Goal: Information Seeking & Learning: Learn about a topic

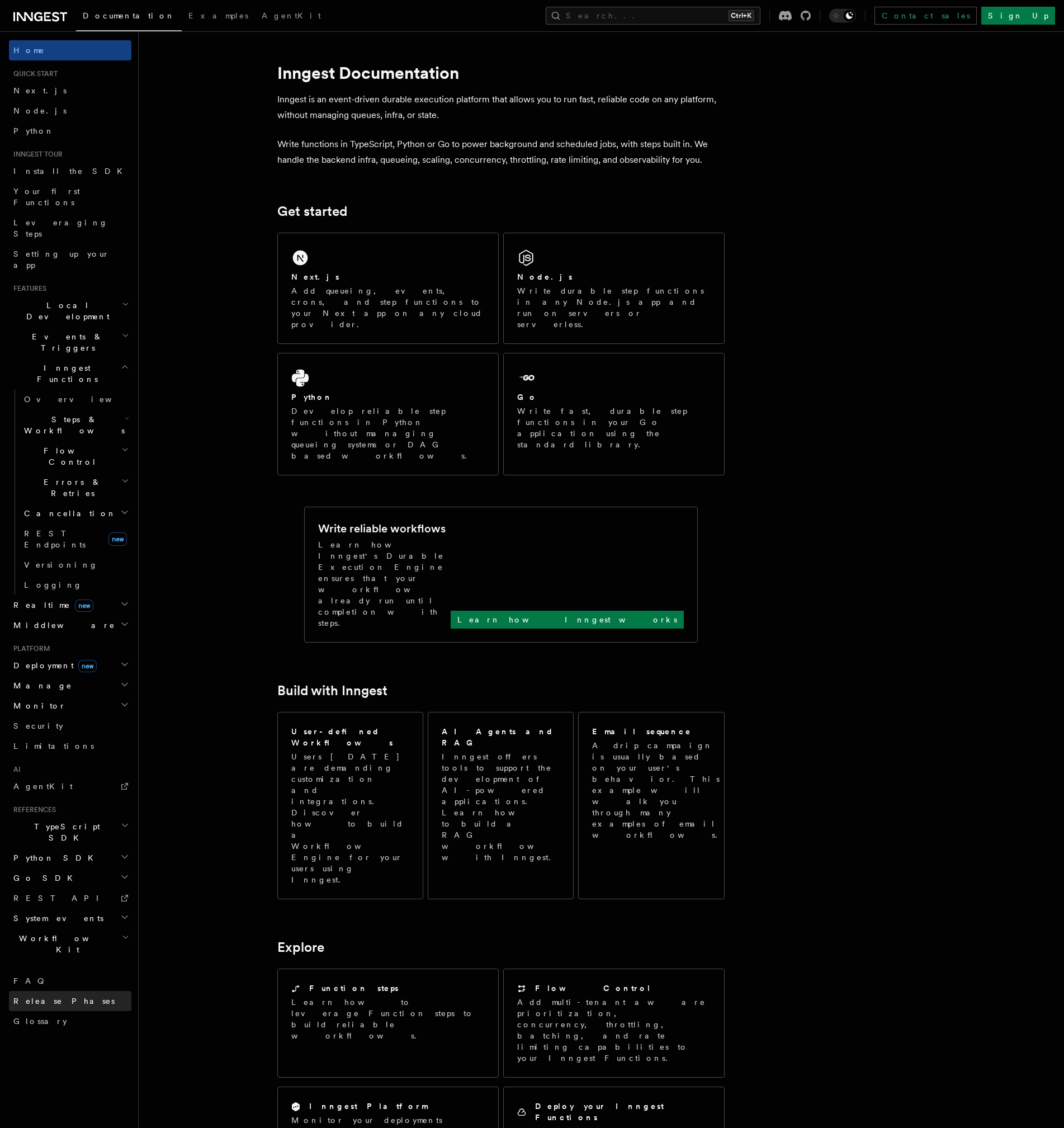
click at [66, 997] on span "Release Phases" at bounding box center [64, 1001] width 101 height 9
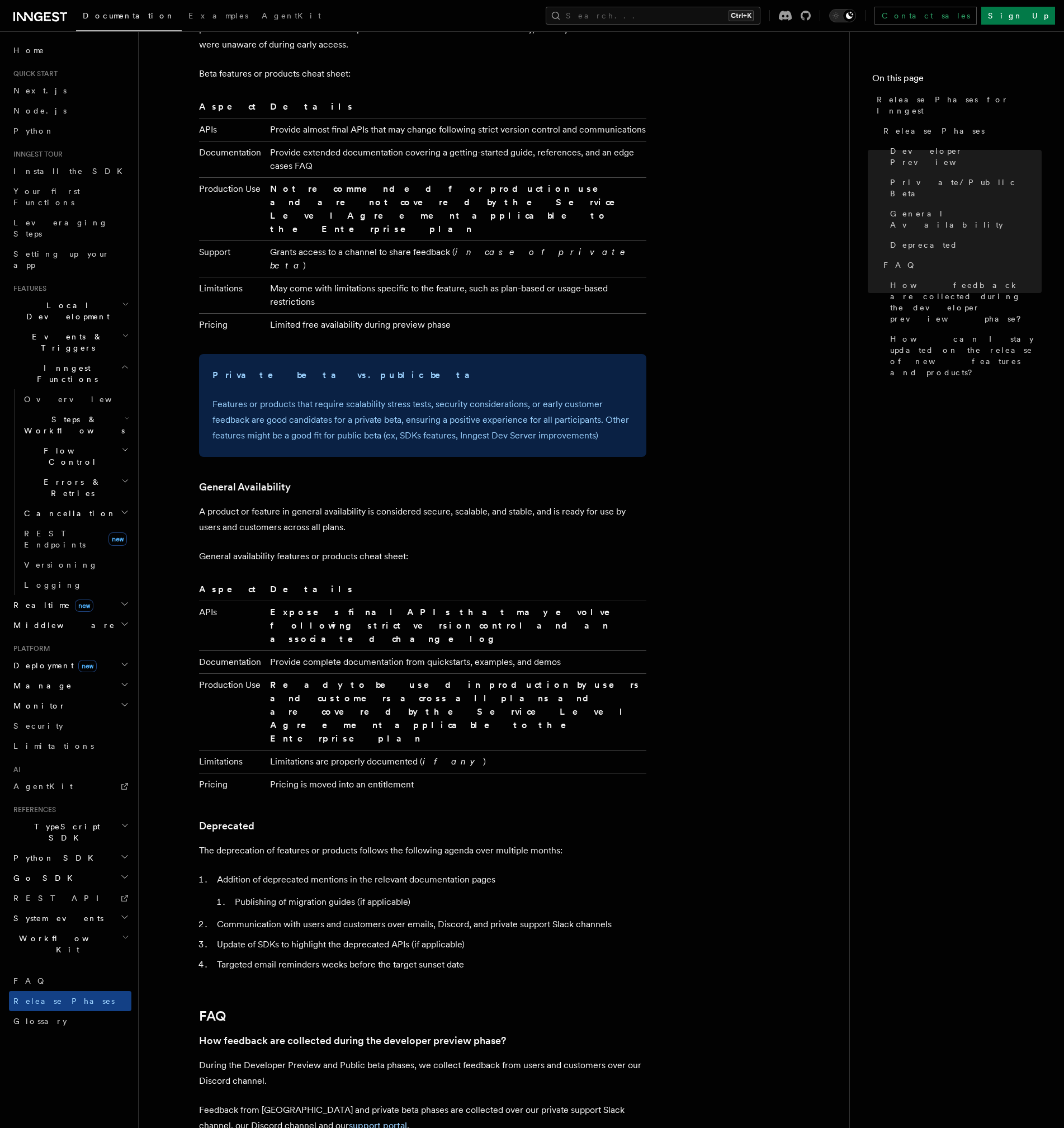
scroll to position [1402, 0]
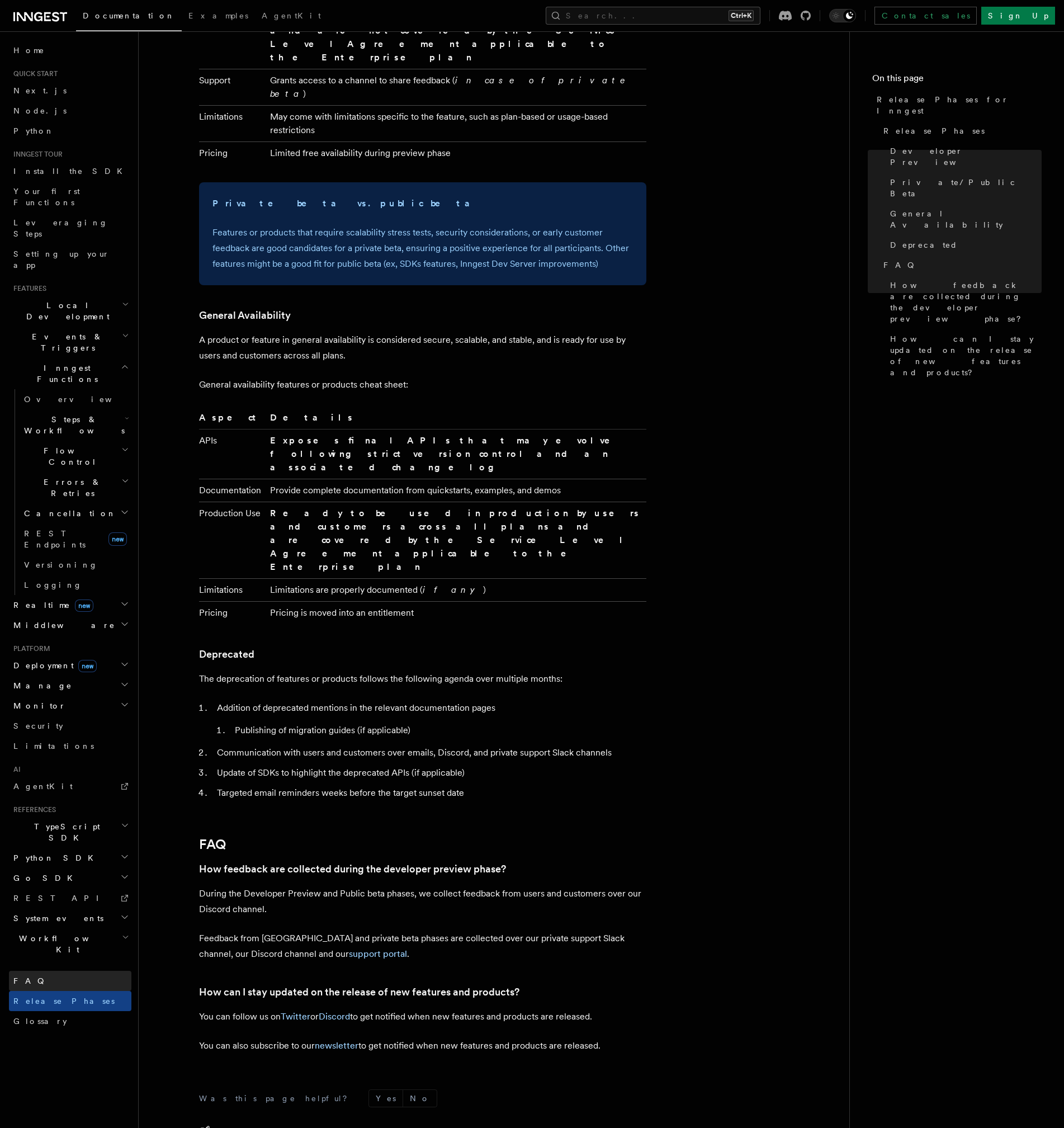
click at [83, 971] on link "FAQ" at bounding box center [70, 980] width 123 height 20
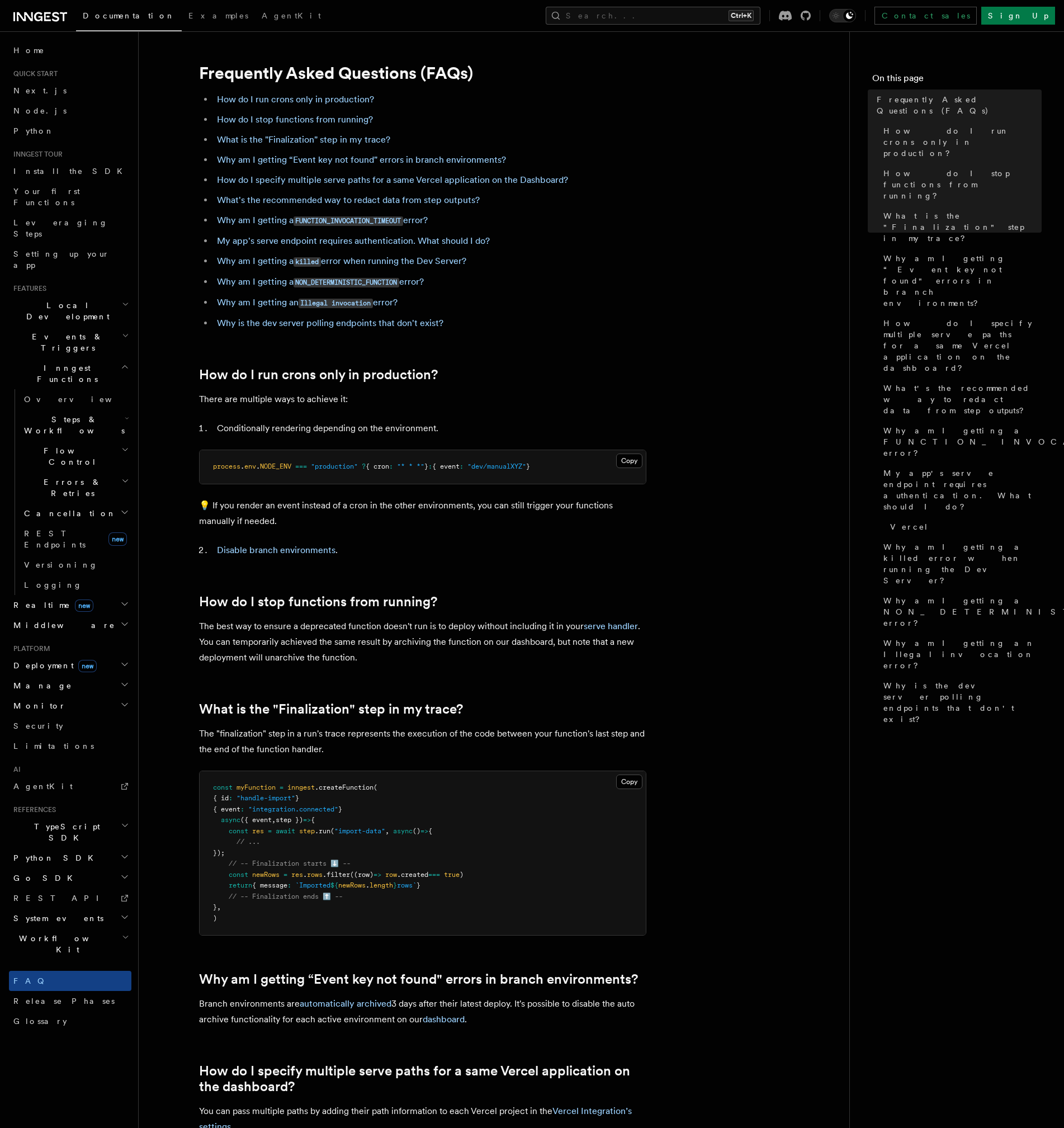
click at [72, 929] on h2 "Workflow Kit" at bounding box center [70, 944] width 123 height 31
click at [73, 960] on link "Introduction" at bounding box center [76, 969] width 112 height 20
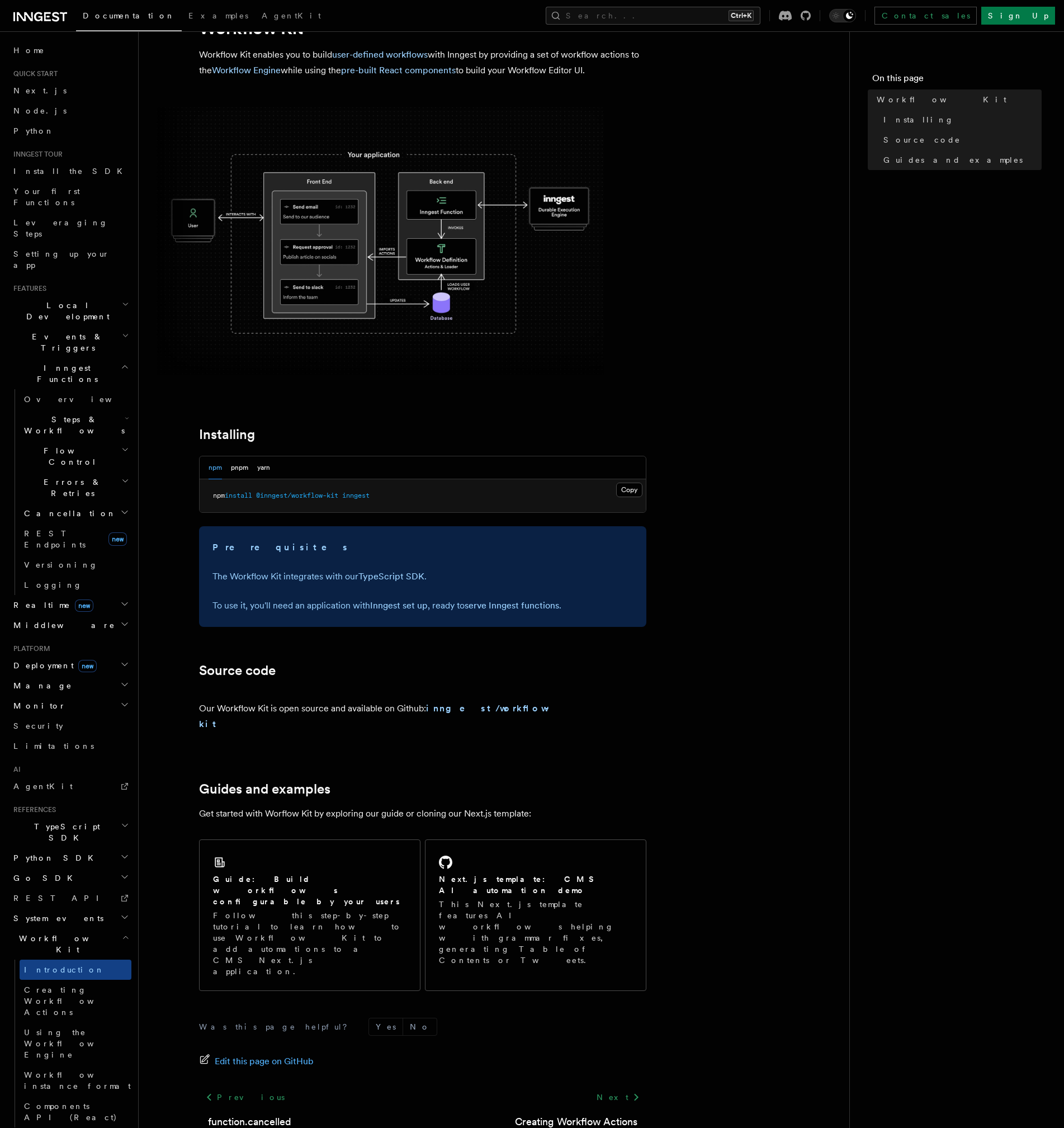
scroll to position [60, 0]
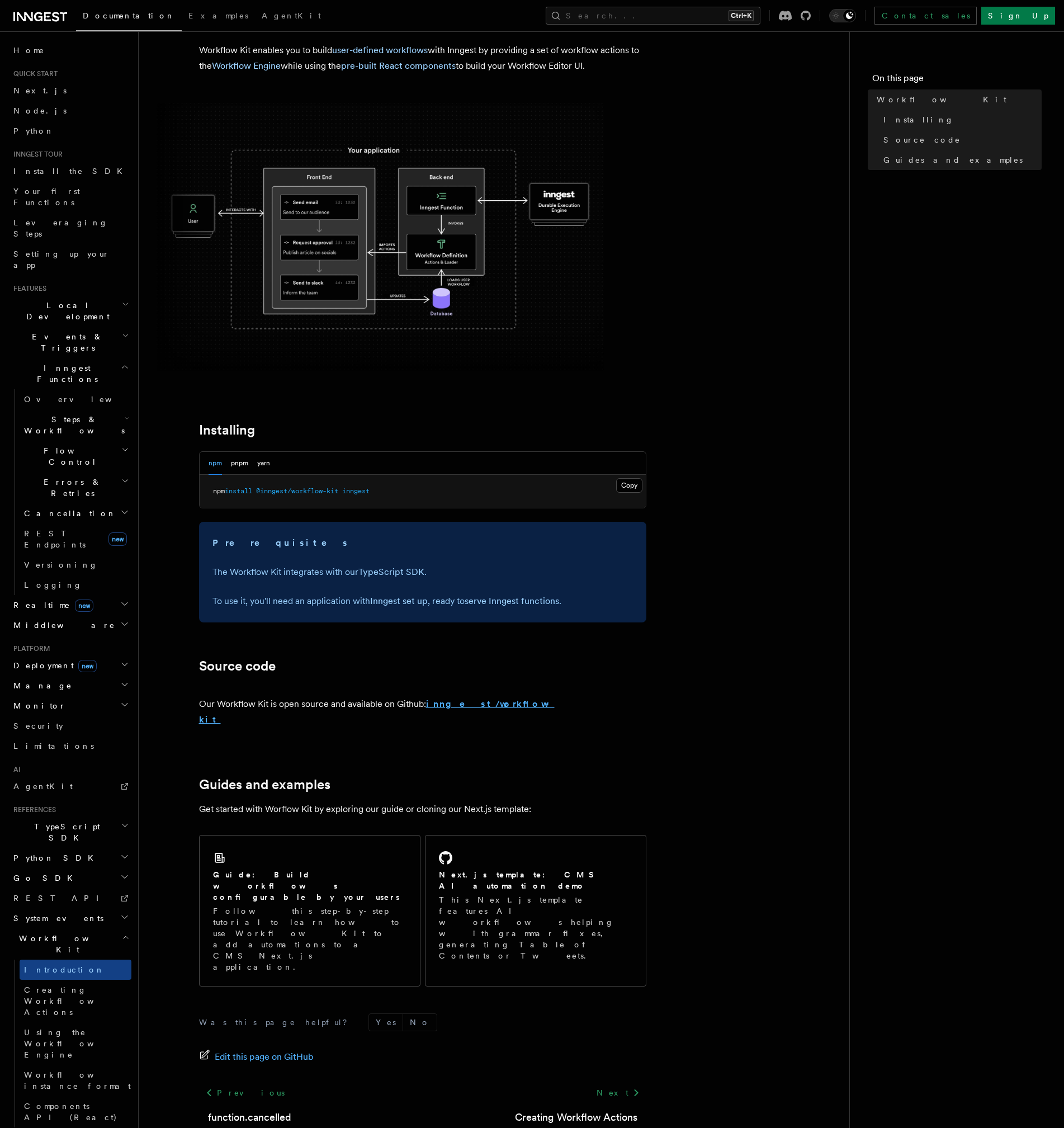
click at [463, 702] on strong "inngest/workflow-kit" at bounding box center [377, 711] width 356 height 26
click at [69, 821] on span "TypeScript SDK" at bounding box center [65, 832] width 112 height 22
click at [70, 848] on link "Introduction" at bounding box center [76, 857] width 112 height 20
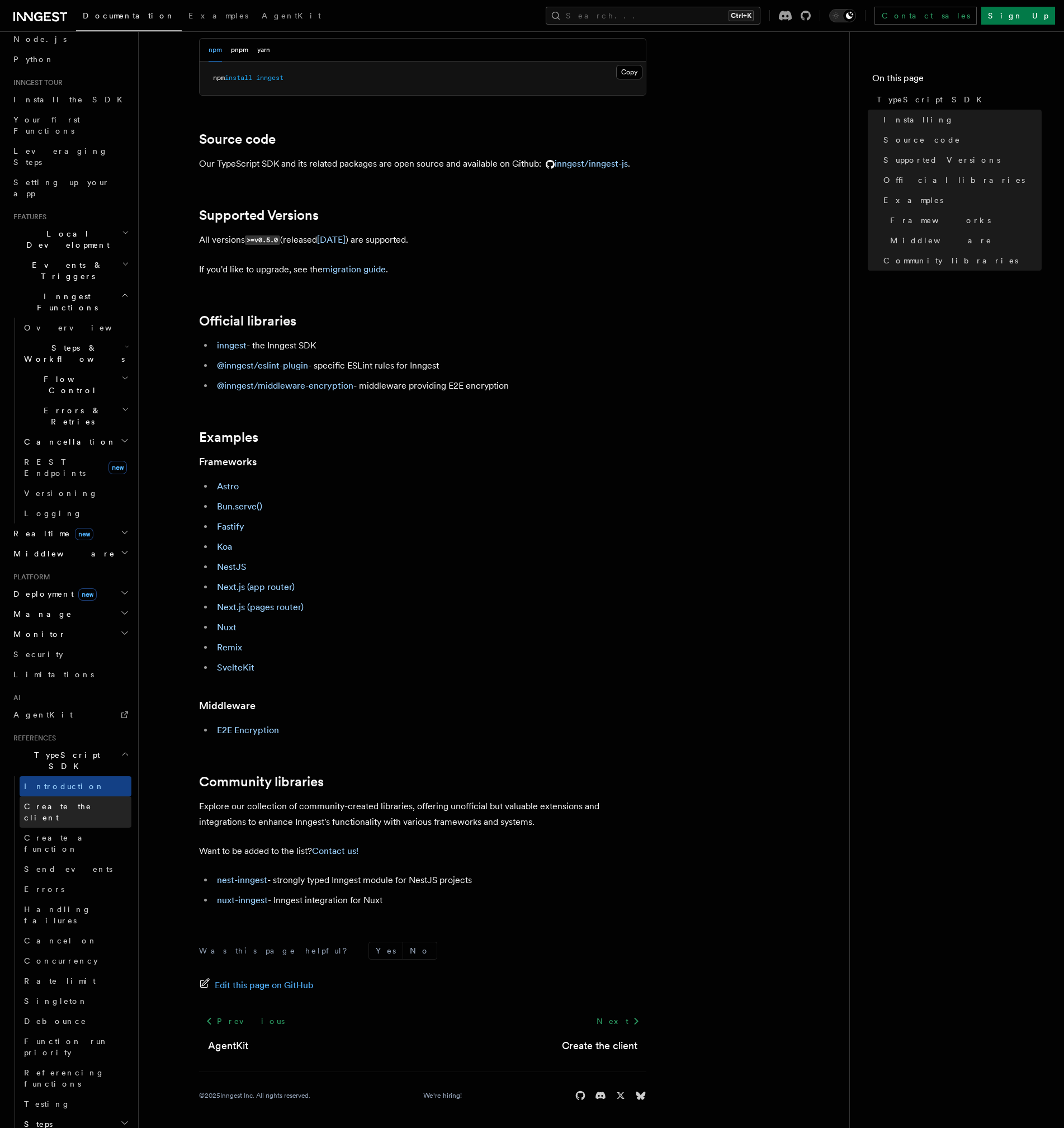
scroll to position [152, 0]
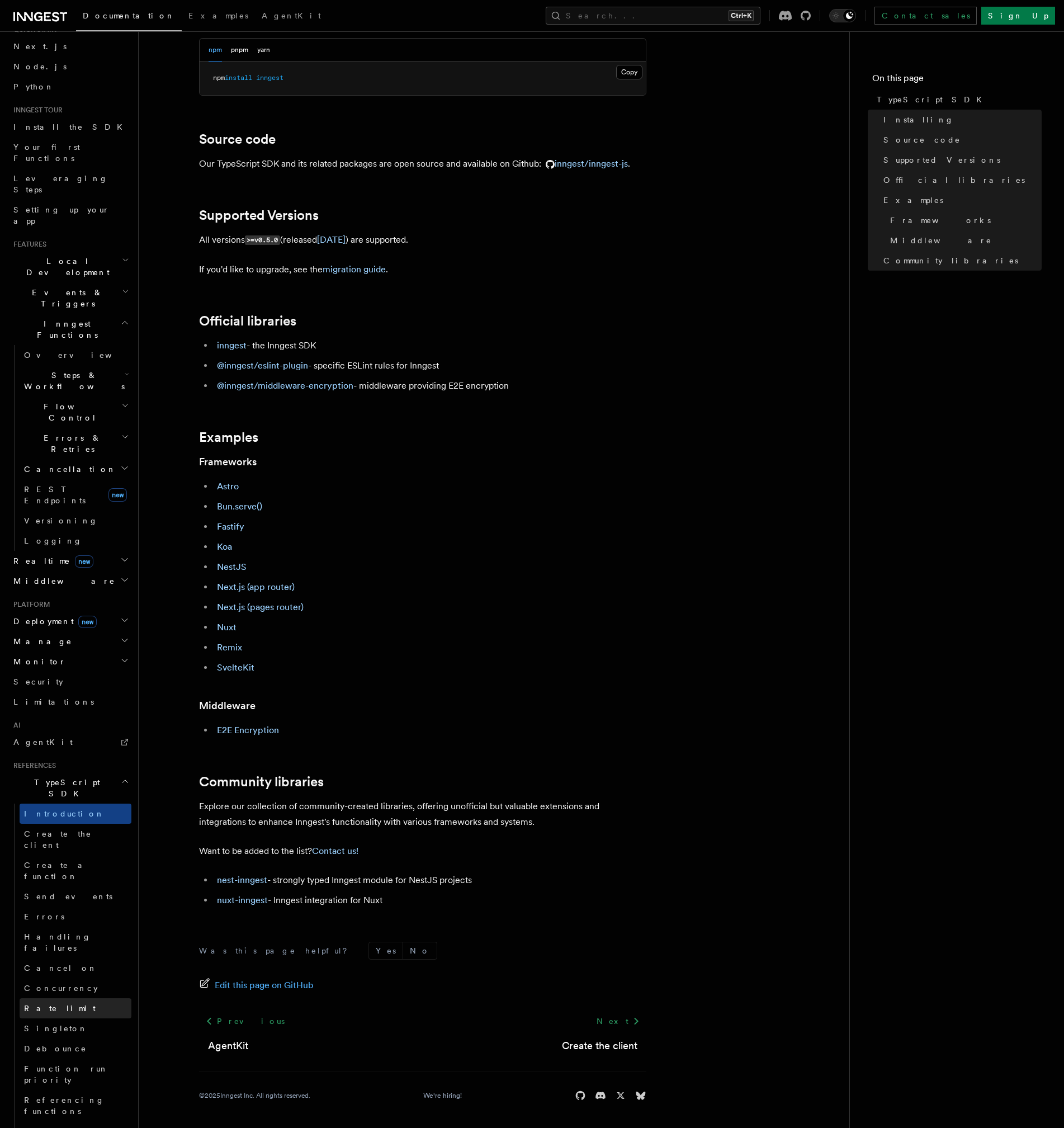
scroll to position [0, 0]
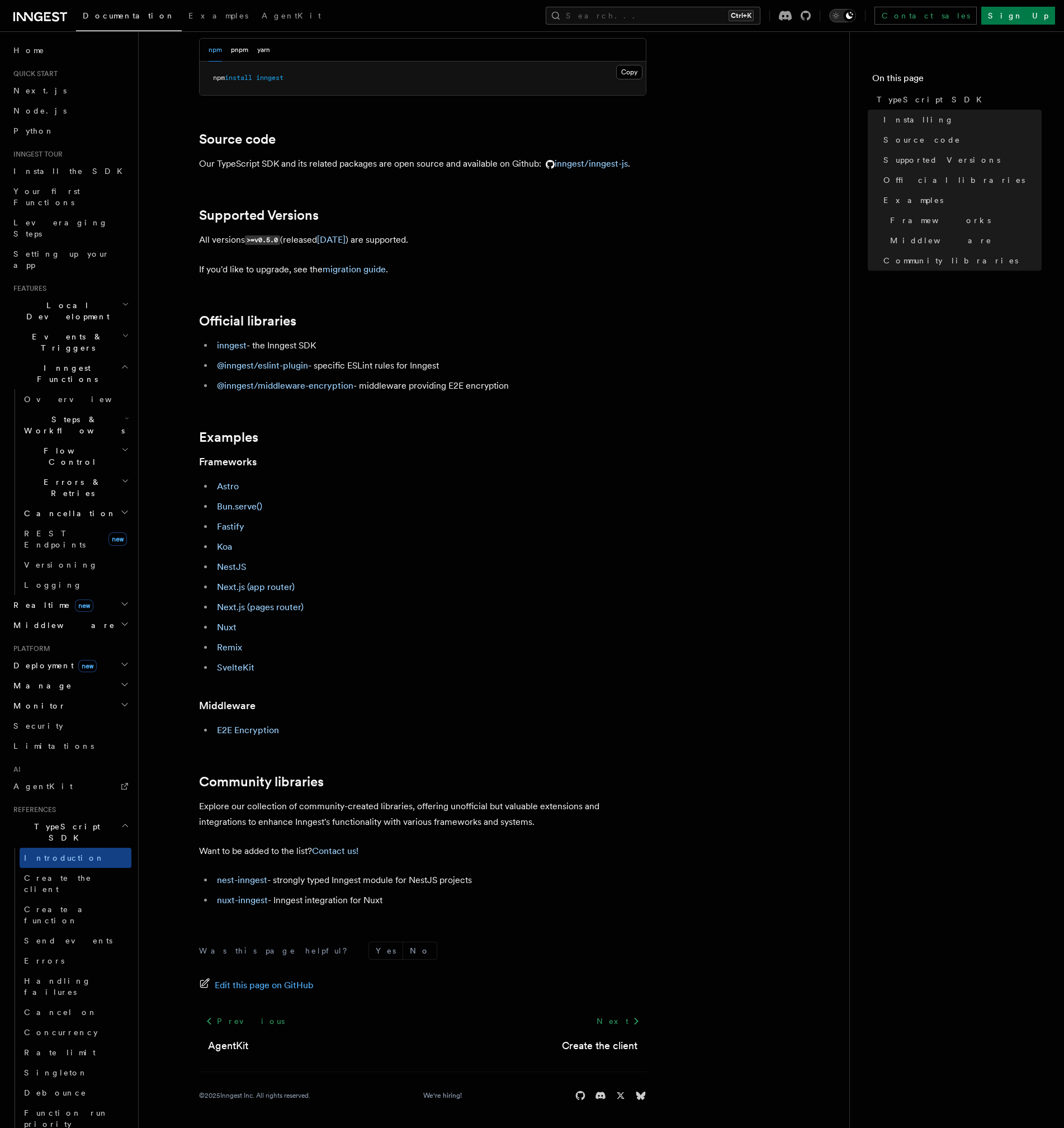
click at [841, 18] on icon "Toggle dark mode" at bounding box center [835, 16] width 11 height 11
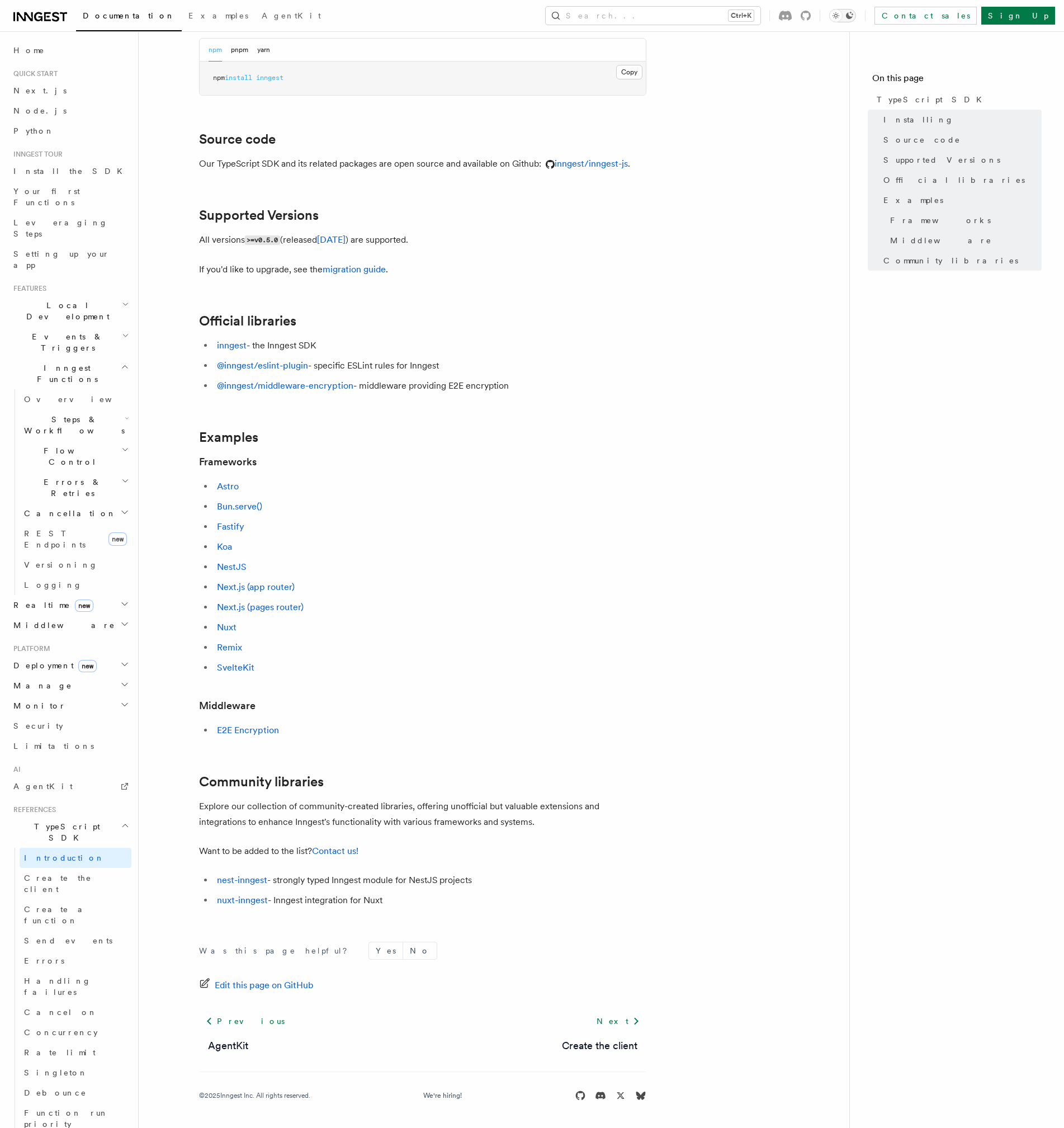
click at [853, 16] on icon "Toggle dark mode" at bounding box center [849, 16] width 9 height 9
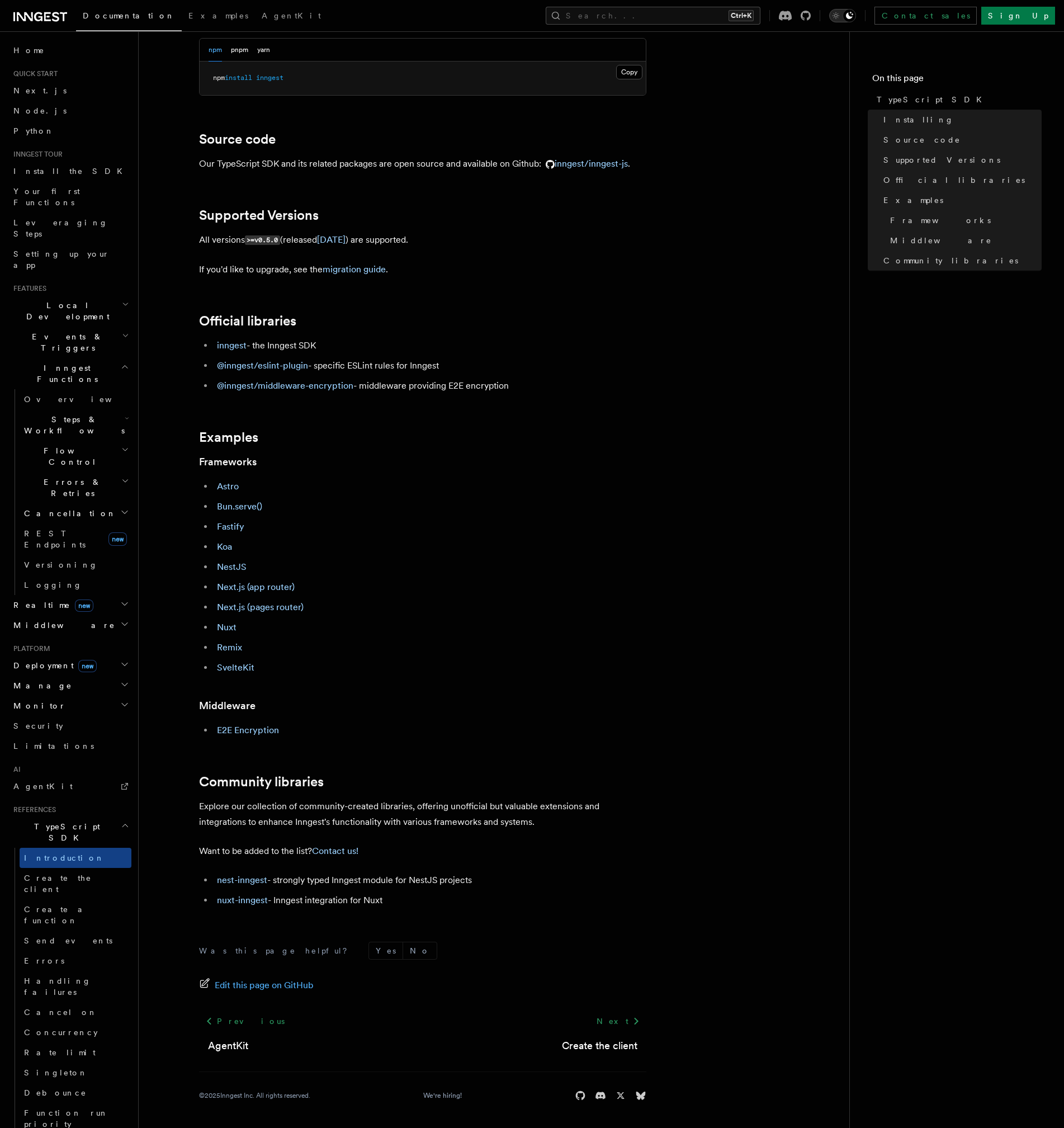
click at [837, 16] on icon "Toggle dark mode" at bounding box center [835, 16] width 3 height 3
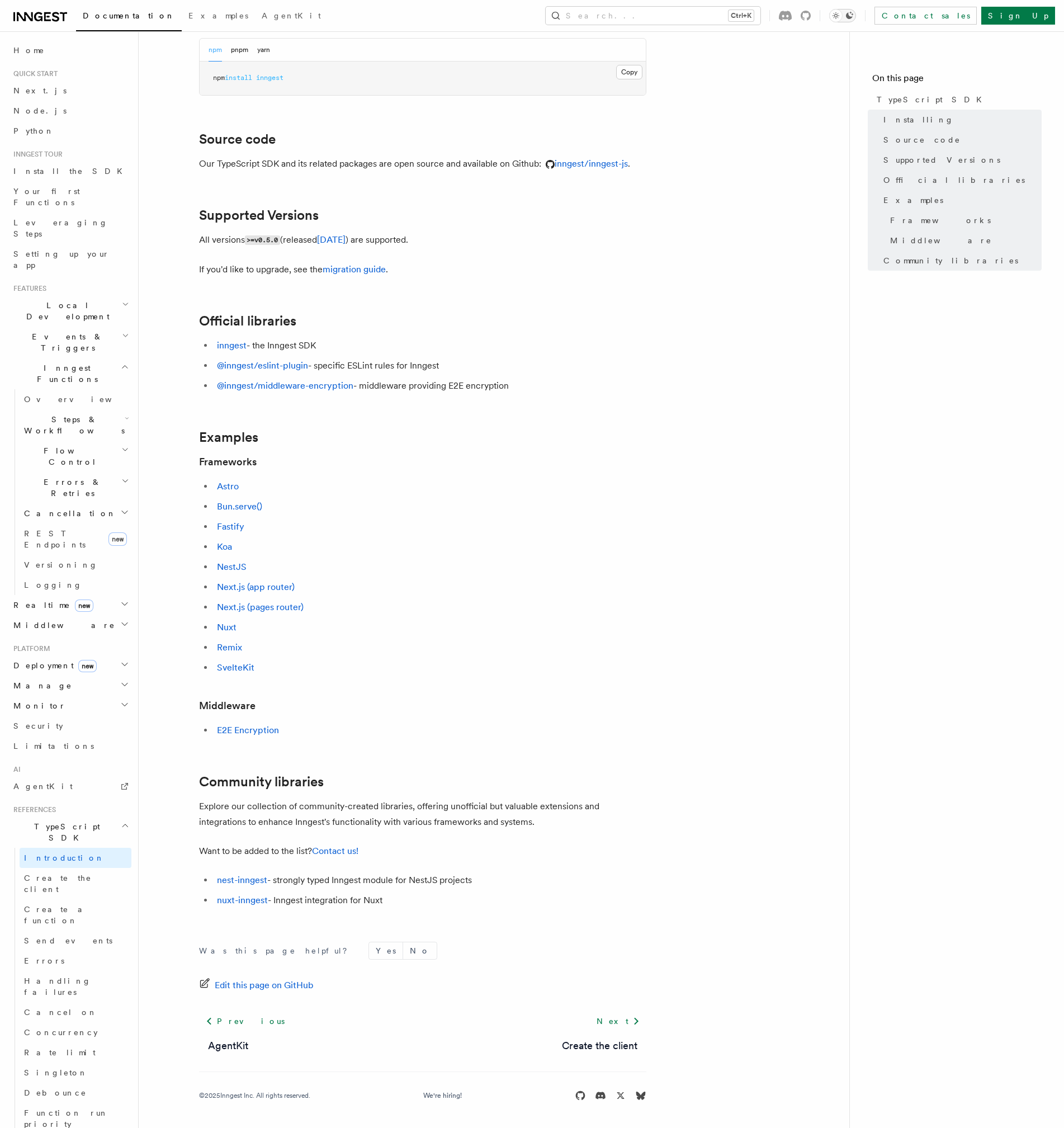
click at [853, 17] on icon "Toggle dark mode" at bounding box center [849, 16] width 7 height 7
